Goal: Navigation & Orientation: Find specific page/section

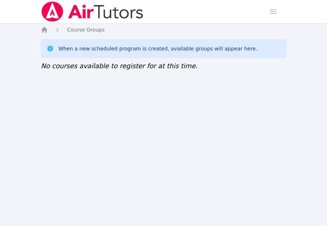
click at [180, 169] on div "Home Sessions Study Groups Students Messages Open user menu [PERSON_NAME] Open …" at bounding box center [163, 113] width 327 height 226
click at [143, 163] on div "Home Sessions Study Groups Students Messages Open user menu Sokha Lee Open main…" at bounding box center [163, 113] width 327 height 226
